Goal: Navigation & Orientation: Find specific page/section

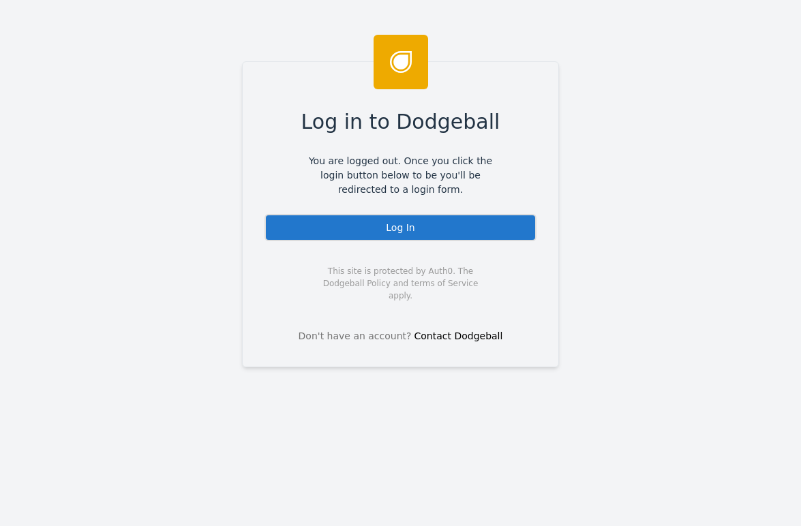
click at [406, 232] on div "Log In" at bounding box center [401, 227] width 272 height 27
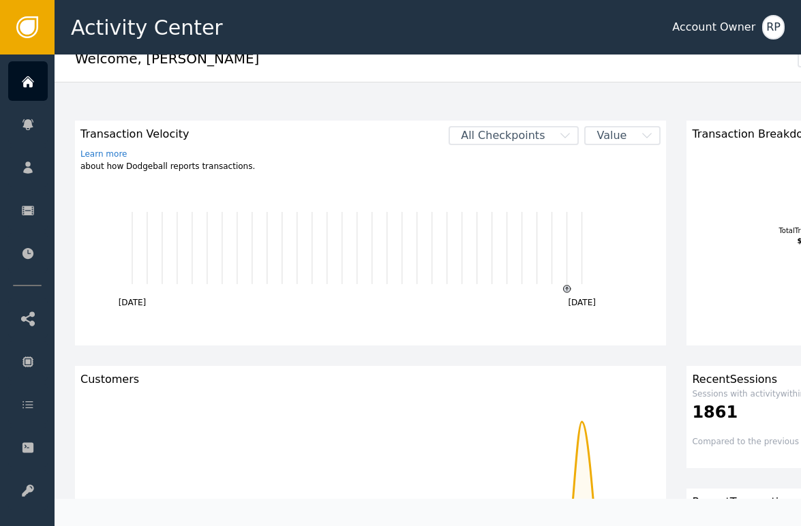
scroll to position [30, 0]
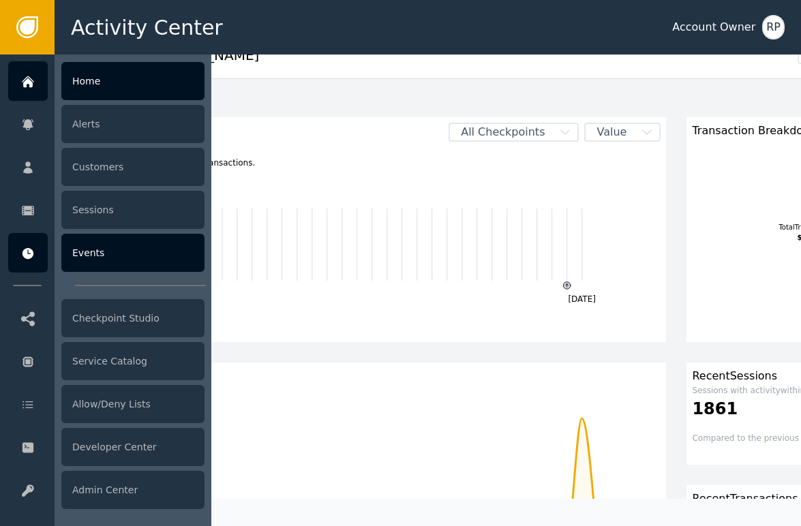
click at [151, 266] on div "Events" at bounding box center [132, 253] width 143 height 38
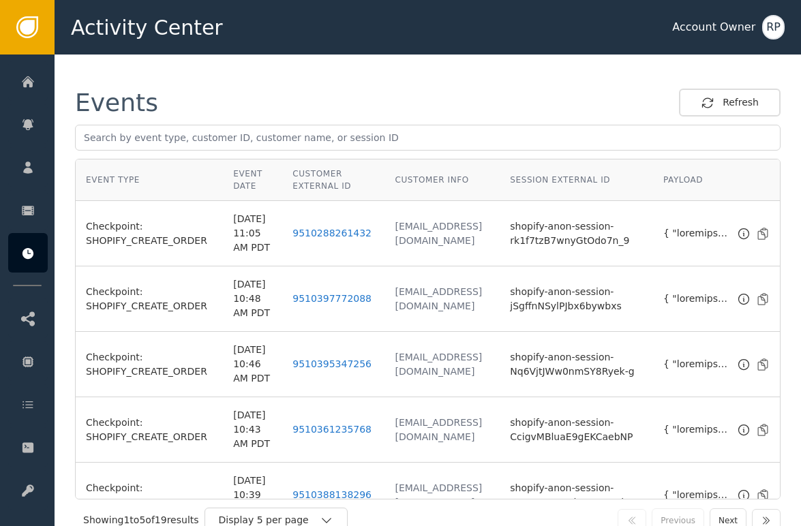
scroll to position [1, 0]
click at [293, 238] on link "9510288261432" at bounding box center [332, 232] width 79 height 11
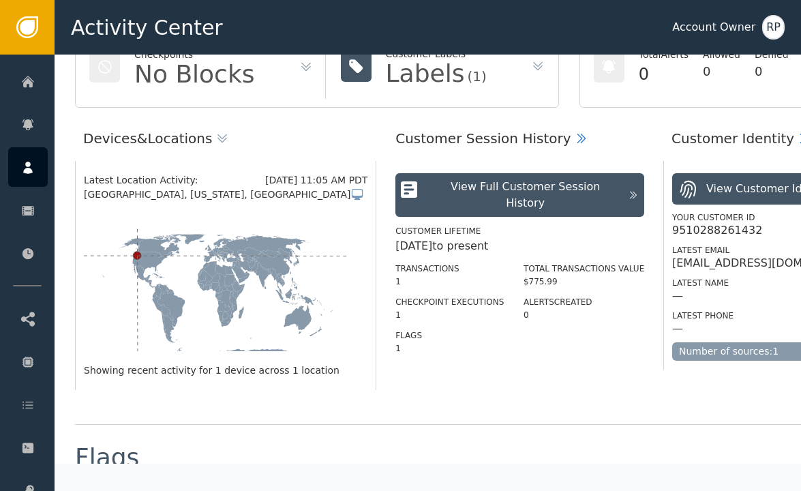
scroll to position [138, 0]
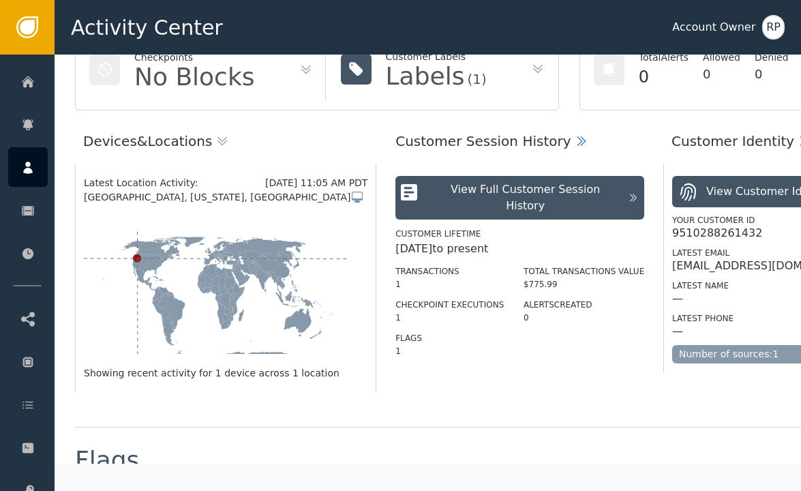
click at [578, 192] on div "View Full Customer Session History" at bounding box center [526, 197] width 192 height 33
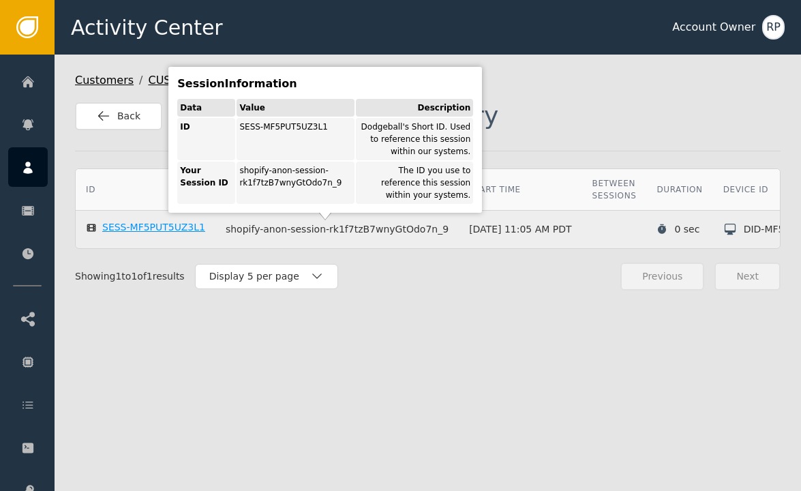
click at [156, 222] on div "SESS-MF5PUT5UZ3L1" at bounding box center [153, 228] width 103 height 12
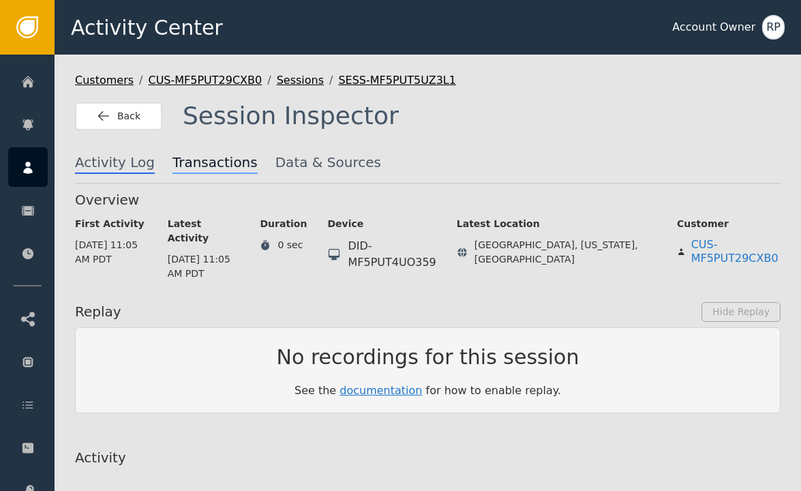
click at [211, 156] on span "Transactions" at bounding box center [215, 163] width 85 height 22
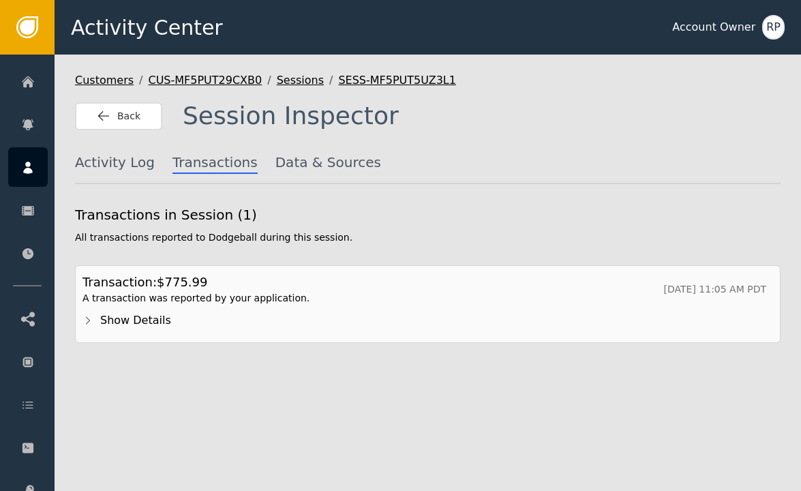
click at [134, 319] on div "Show Details" at bounding box center [436, 320] width 673 height 16
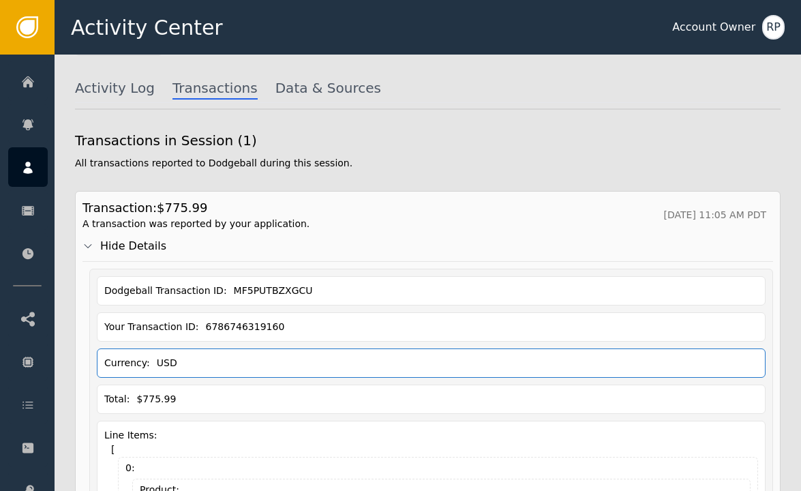
scroll to position [70, 0]
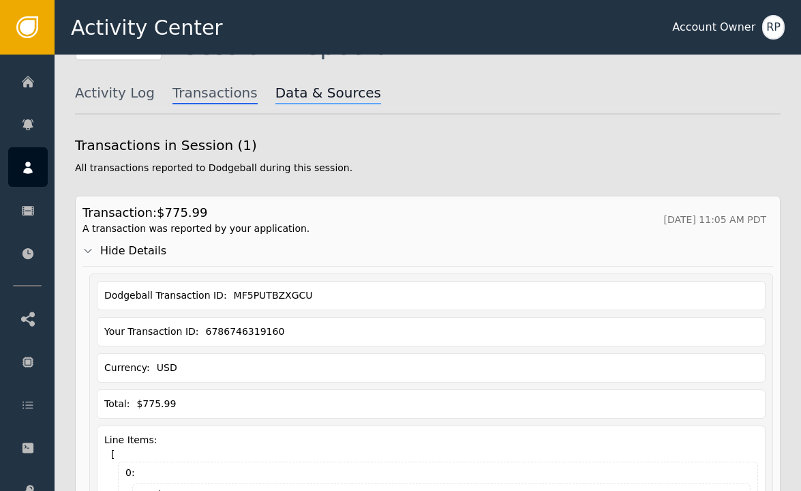
click at [296, 102] on span "Data & Sources" at bounding box center [328, 94] width 106 height 22
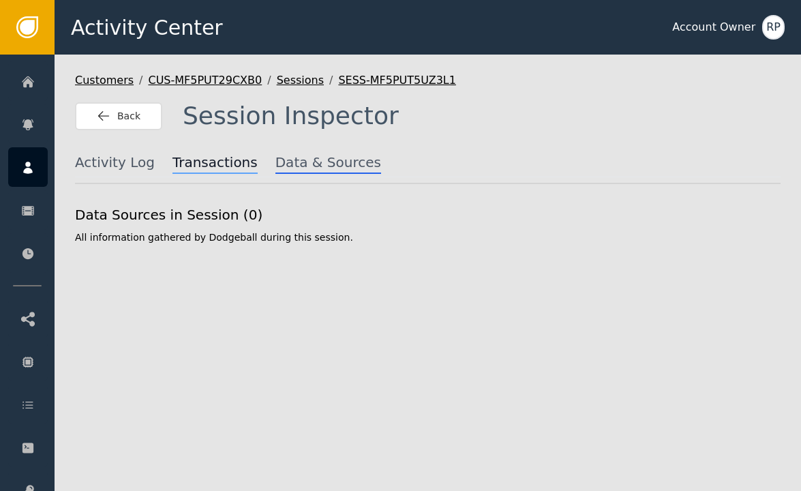
click at [227, 152] on span "Transactions" at bounding box center [215, 163] width 85 height 22
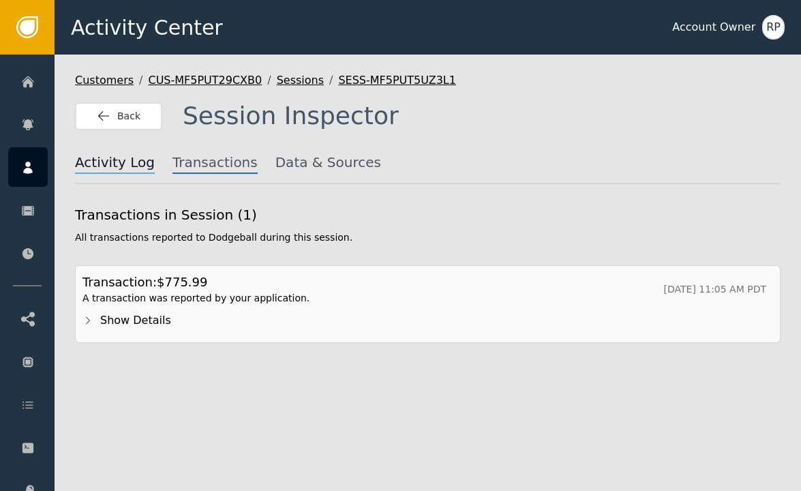
click at [108, 161] on span "Activity Log" at bounding box center [115, 163] width 80 height 22
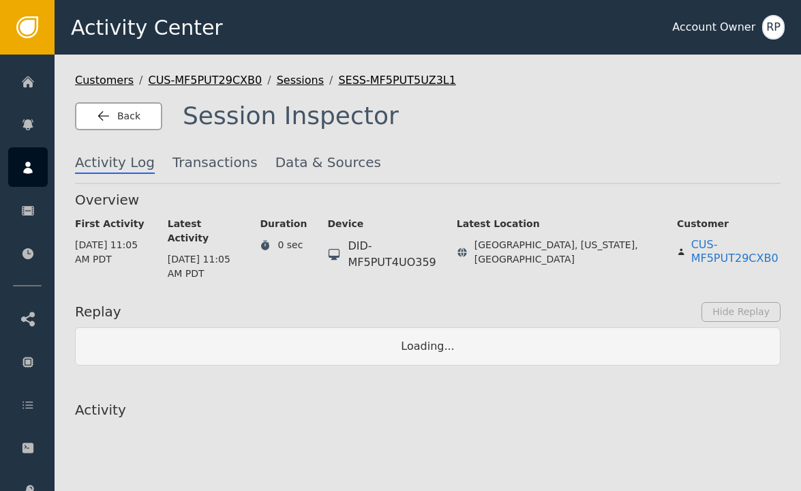
click at [142, 118] on button "Back" at bounding box center [118, 116] width 87 height 28
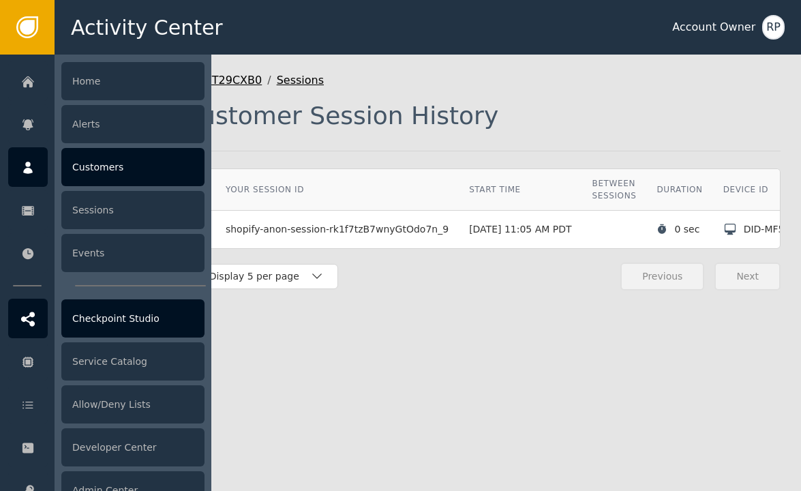
click at [149, 325] on div "Checkpoint Studio" at bounding box center [132, 318] width 143 height 38
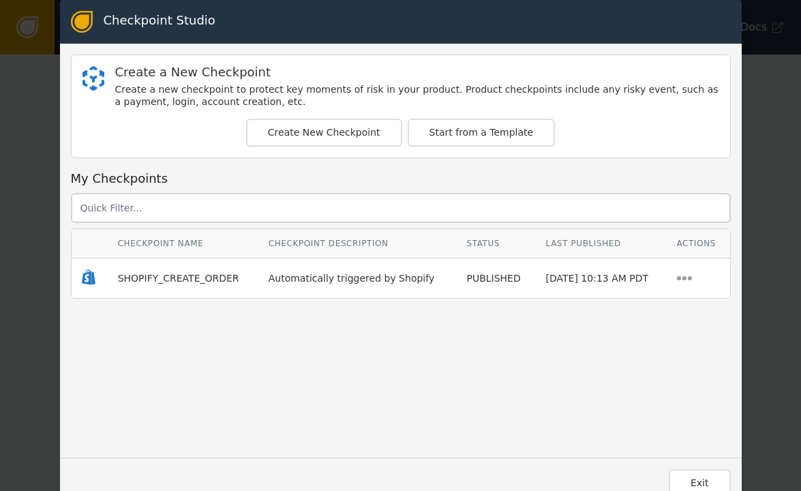
click at [63, 87] on div "Create a New Checkpoint Create a new checkpoint to protect key moments of risk …" at bounding box center [401, 251] width 682 height 392
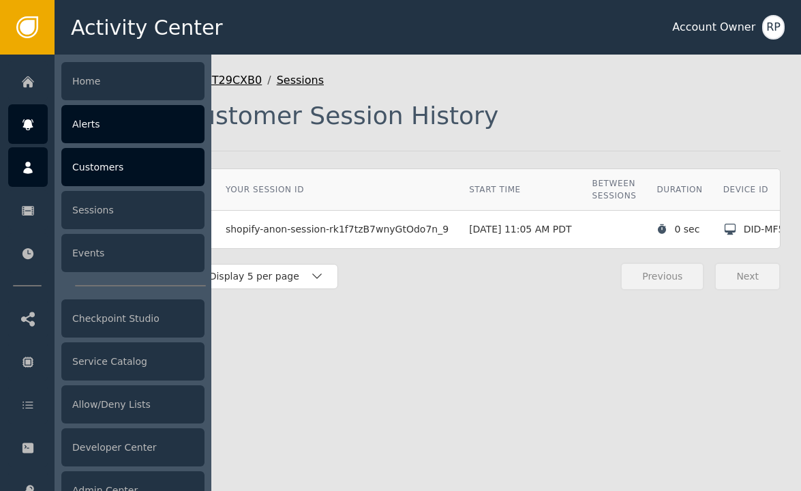
click at [124, 134] on div "Alerts" at bounding box center [132, 124] width 143 height 38
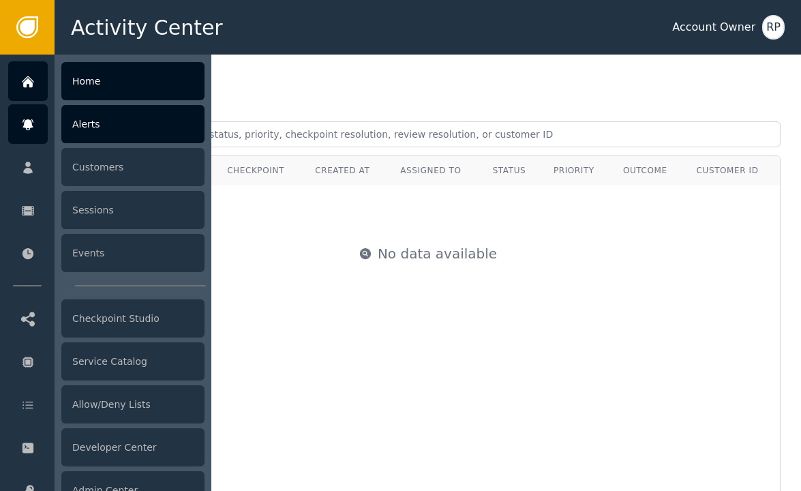
click at [111, 74] on div "Home" at bounding box center [132, 81] width 143 height 38
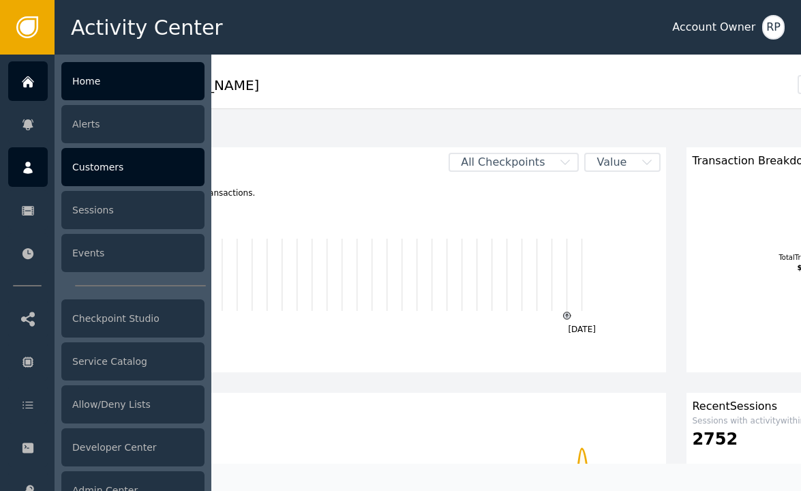
click at [25, 167] on icon at bounding box center [28, 167] width 14 height 15
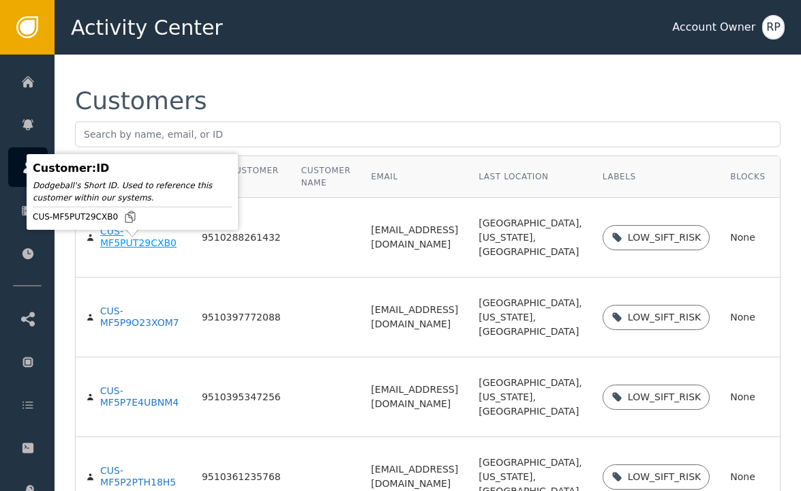
click at [119, 250] on div "CUS-MF5PUT29CXB0" at bounding box center [140, 238] width 81 height 24
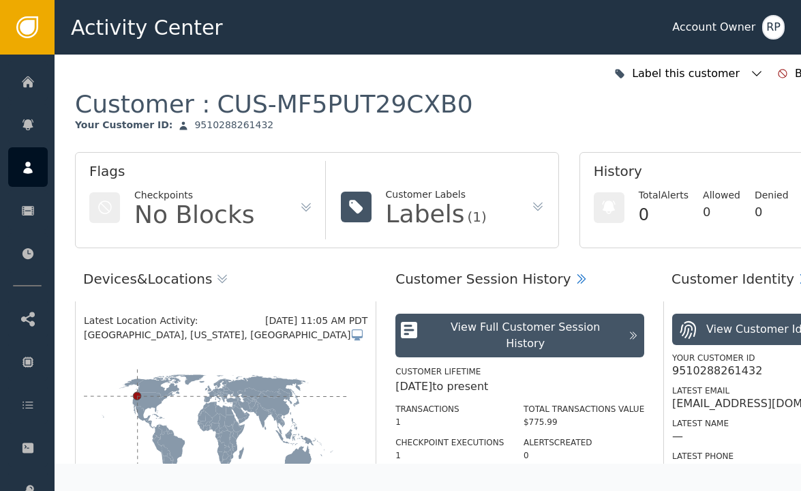
click at [215, 278] on icon at bounding box center [222, 279] width 14 height 14
click at [433, 119] on div "CUS-MF5PUT29CXB0" at bounding box center [345, 104] width 256 height 31
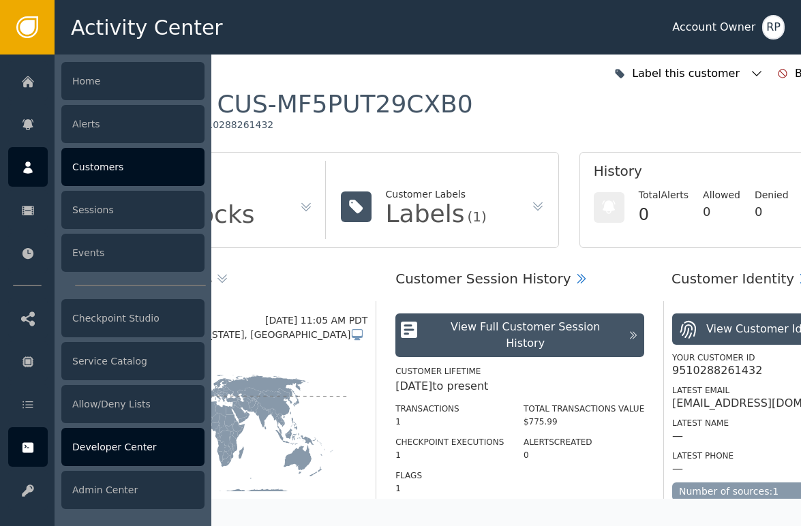
click at [127, 446] on div "Developer Center" at bounding box center [132, 447] width 143 height 38
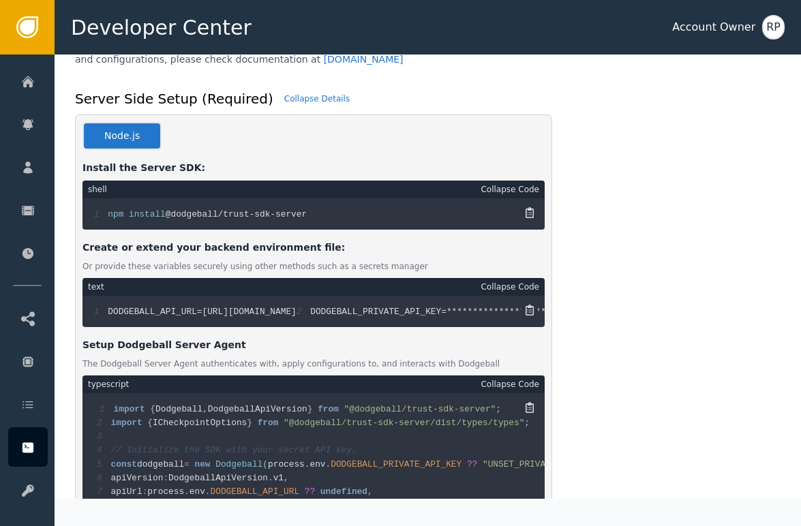
scroll to position [2, 0]
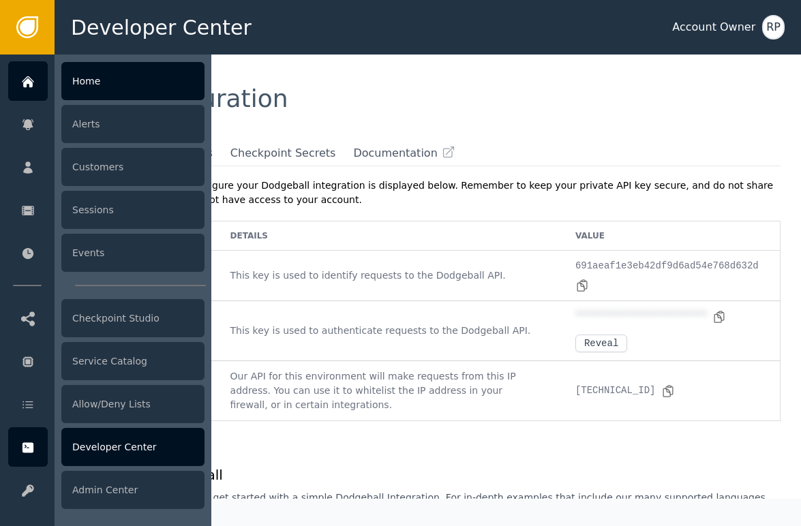
click at [30, 95] on div at bounding box center [28, 81] width 40 height 40
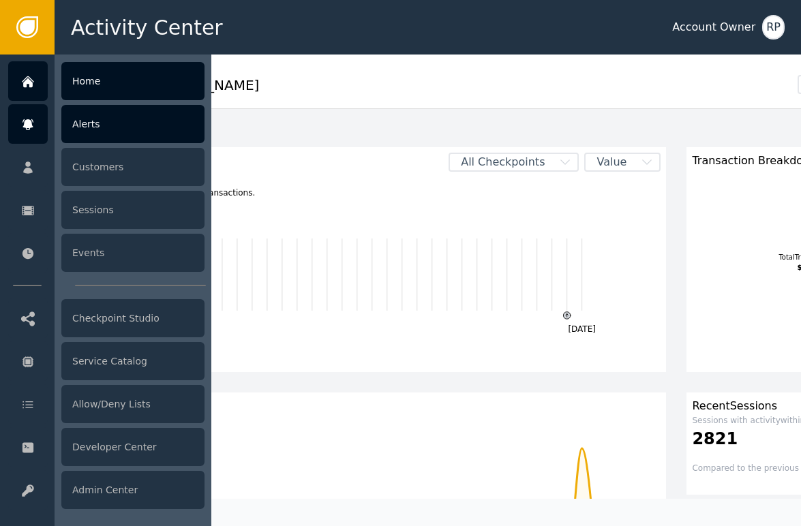
click at [26, 121] on icon at bounding box center [28, 124] width 10 height 11
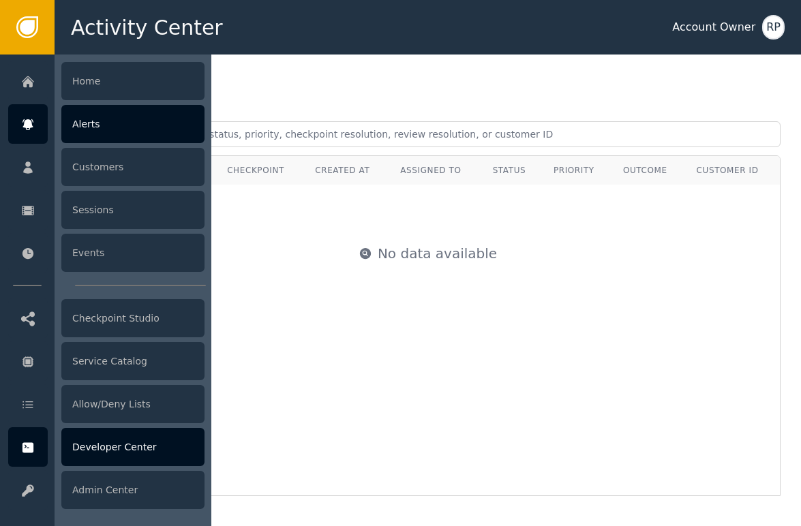
click at [154, 464] on div "Developer Center" at bounding box center [132, 447] width 143 height 38
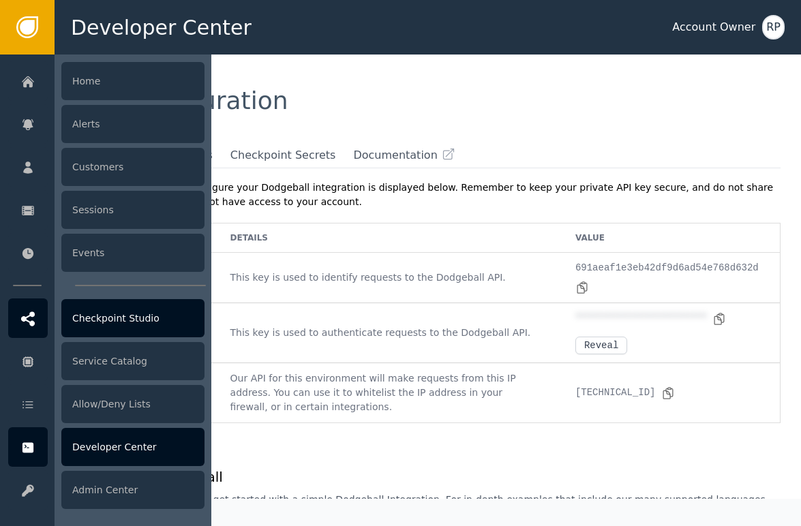
click at [110, 325] on div "Checkpoint Studio" at bounding box center [132, 318] width 143 height 38
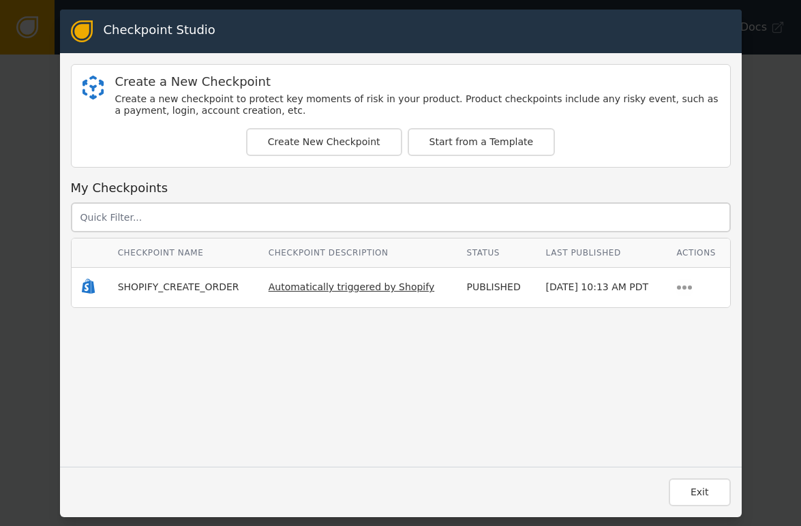
click at [336, 290] on span "Automatically triggered by Shopify" at bounding box center [352, 287] width 166 height 11
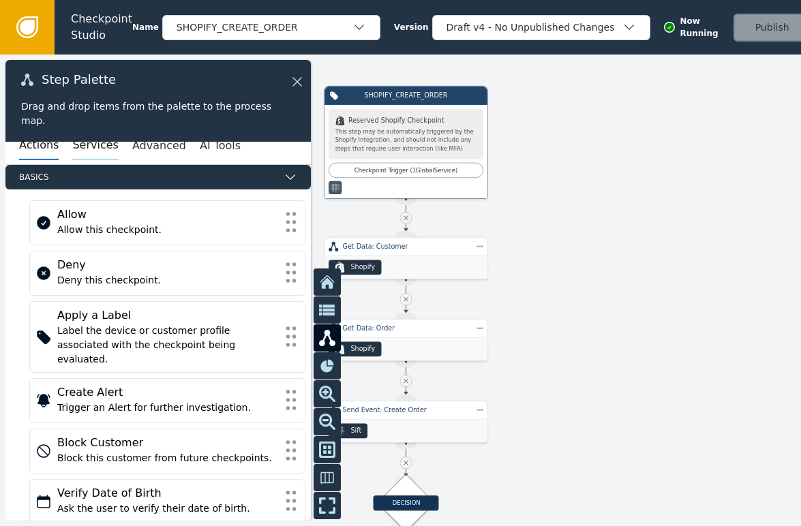
click at [82, 140] on button "Services" at bounding box center [95, 146] width 46 height 29
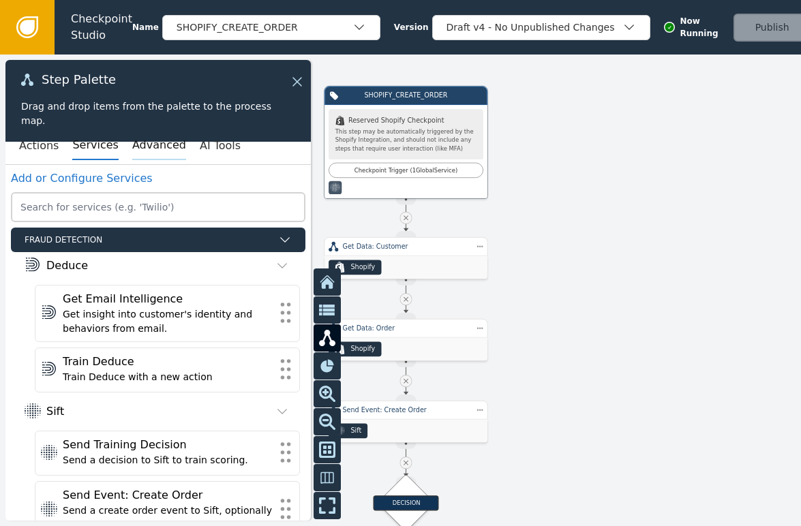
click at [158, 149] on button "Advanced" at bounding box center [159, 146] width 54 height 29
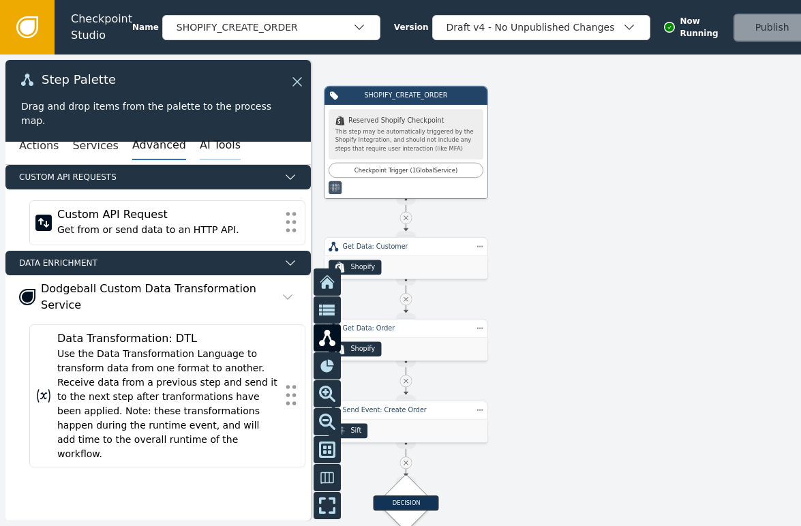
click at [200, 147] on button "AI Tools" at bounding box center [220, 146] width 41 height 29
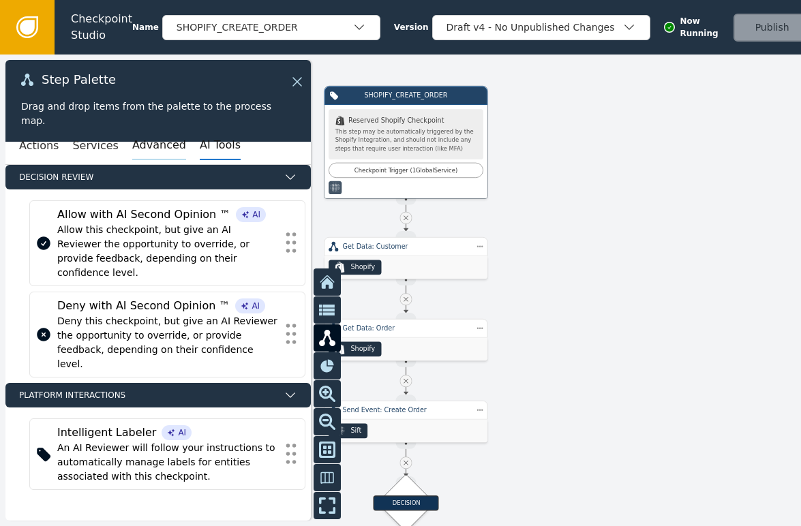
click at [160, 150] on button "Advanced" at bounding box center [159, 146] width 54 height 29
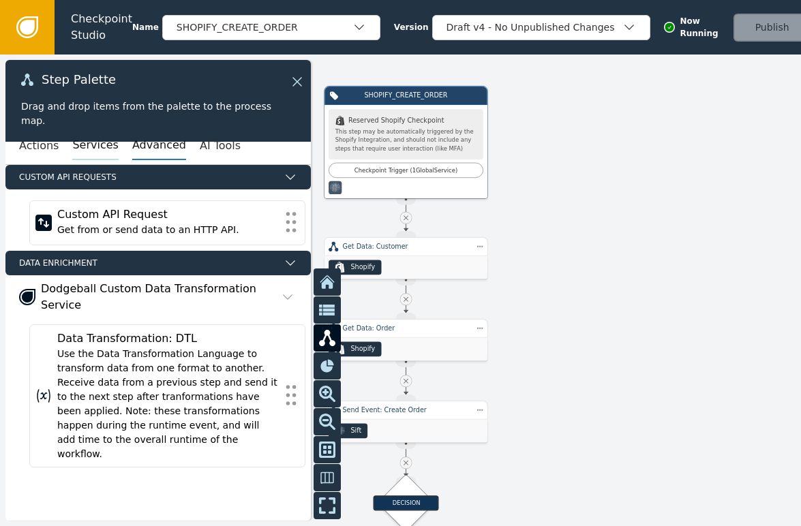
click at [74, 153] on button "Services" at bounding box center [95, 146] width 46 height 29
